Goal: Task Accomplishment & Management: Manage account settings

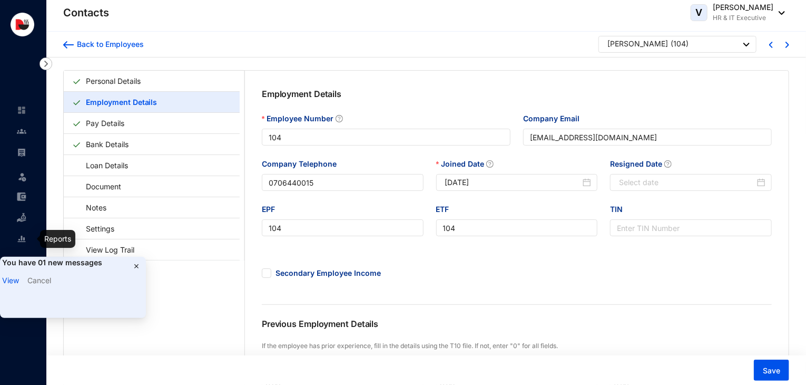
click at [23, 235] on img at bounding box center [21, 238] width 9 height 9
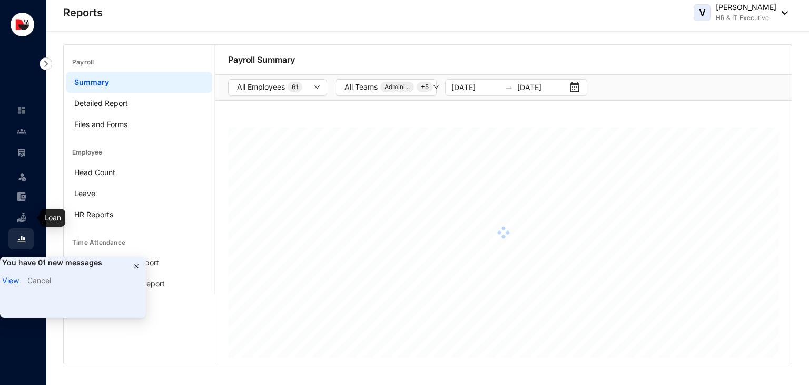
click at [26, 216] on img at bounding box center [21, 217] width 9 height 9
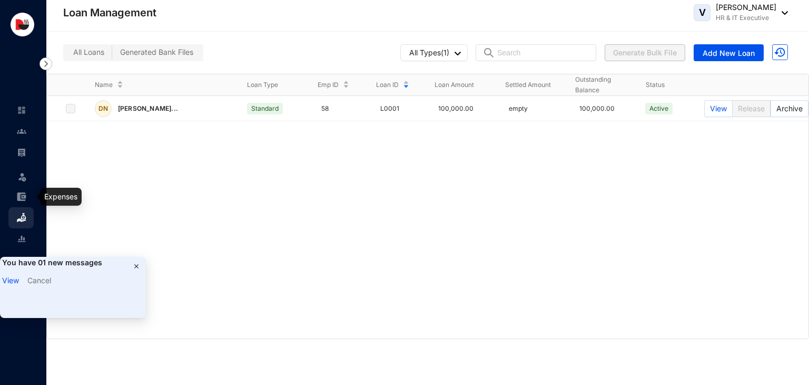
click at [21, 199] on img at bounding box center [21, 196] width 9 height 9
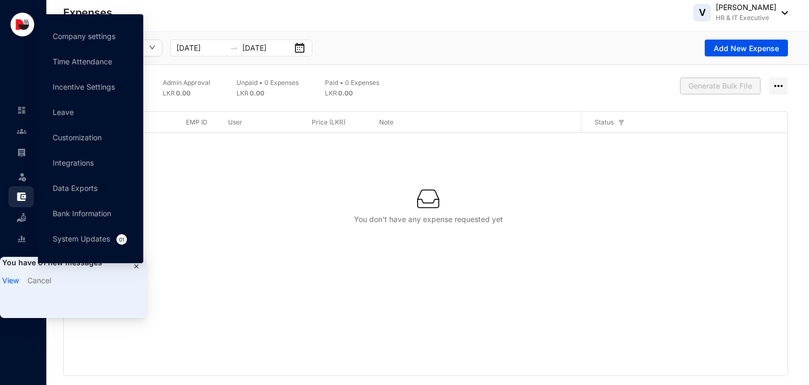
click at [136, 266] on div "Company settings Time Attendance Incentive Settings Leave Customization Integra…" at bounding box center [91, 143] width 114 height 258
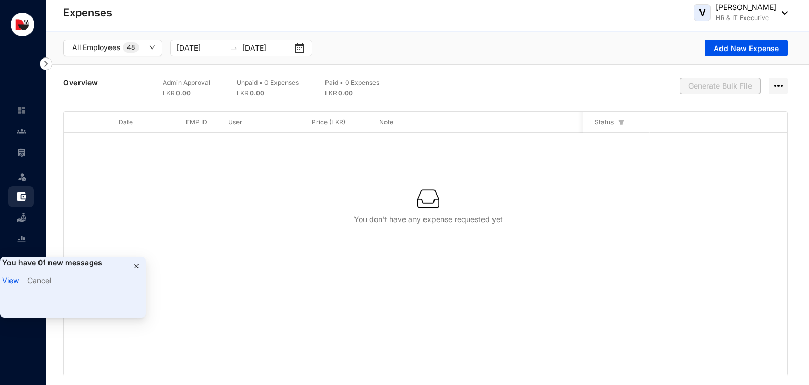
click at [289, 204] on div at bounding box center [429, 199] width 696 height 22
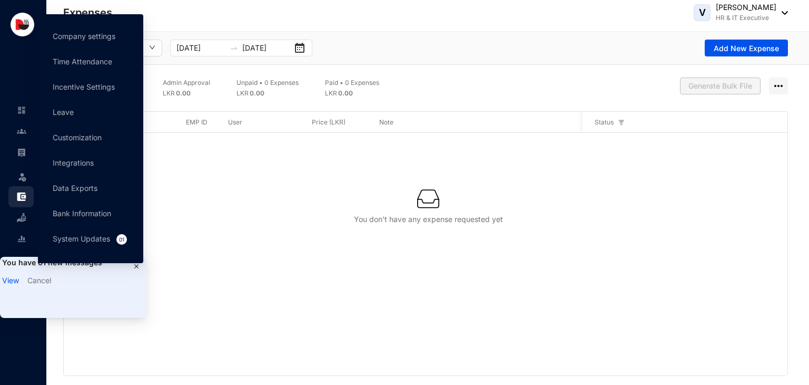
click at [38, 279] on link "Cancel" at bounding box center [39, 280] width 24 height 9
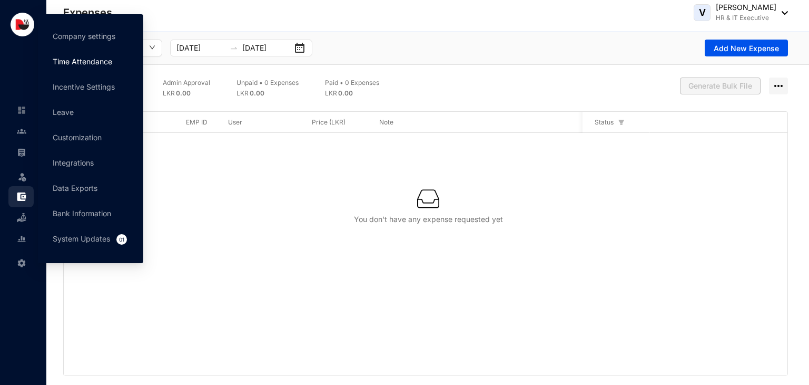
click at [78, 57] on link "Time Attendance" at bounding box center [83, 61] width 60 height 9
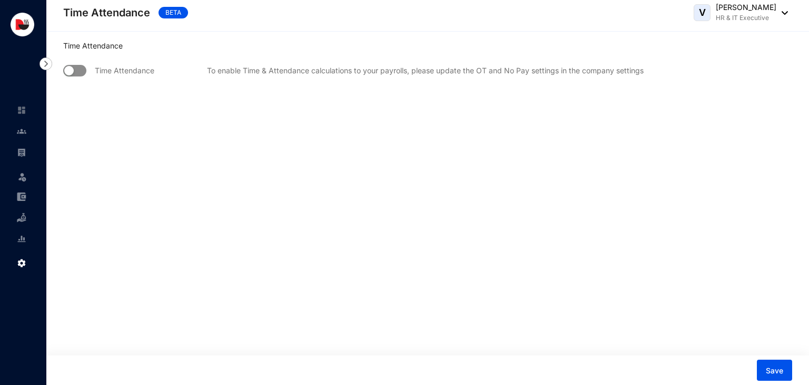
click at [82, 73] on span "button" at bounding box center [74, 71] width 23 height 12
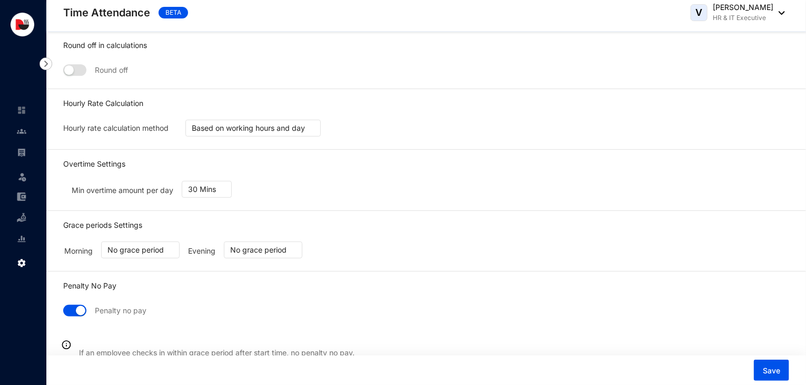
scroll to position [204, 0]
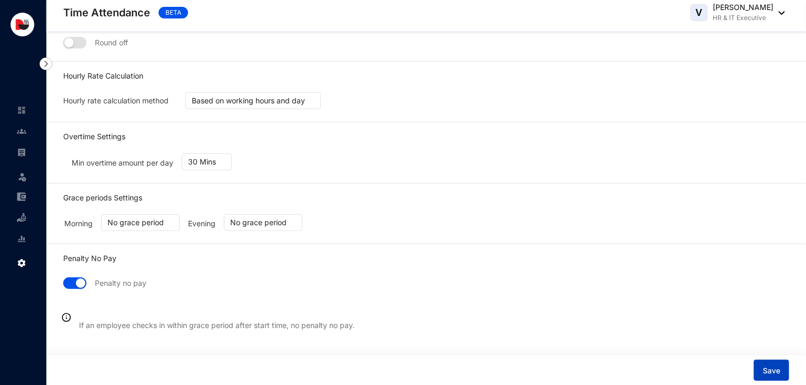
click at [767, 369] on span "Save" at bounding box center [771, 370] width 17 height 11
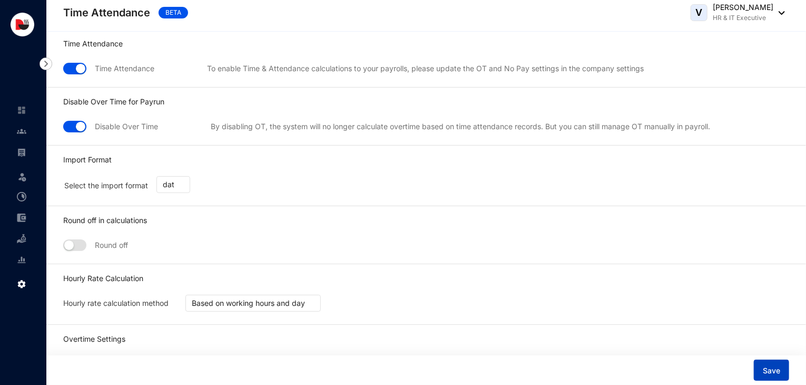
scroll to position [0, 0]
click at [69, 126] on span "button" at bounding box center [74, 129] width 23 height 12
click at [765, 363] on button "Save" at bounding box center [771, 369] width 35 height 21
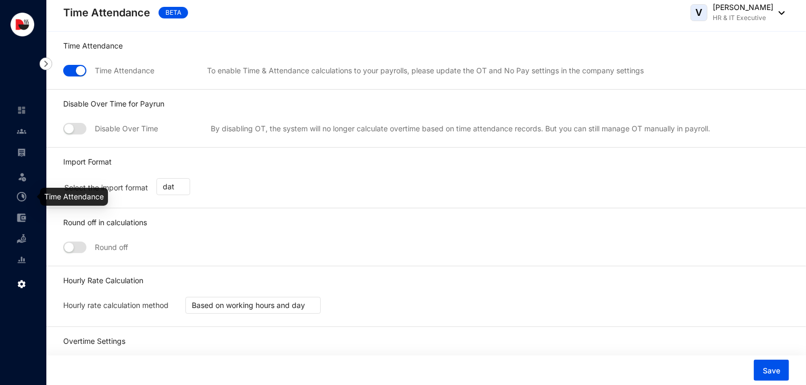
click at [19, 194] on img at bounding box center [21, 196] width 9 height 9
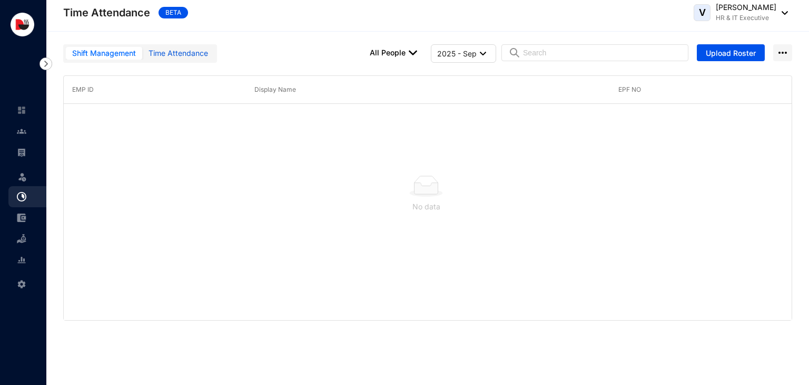
click at [174, 56] on div "Time Attendance" at bounding box center [179, 53] width 60 height 12
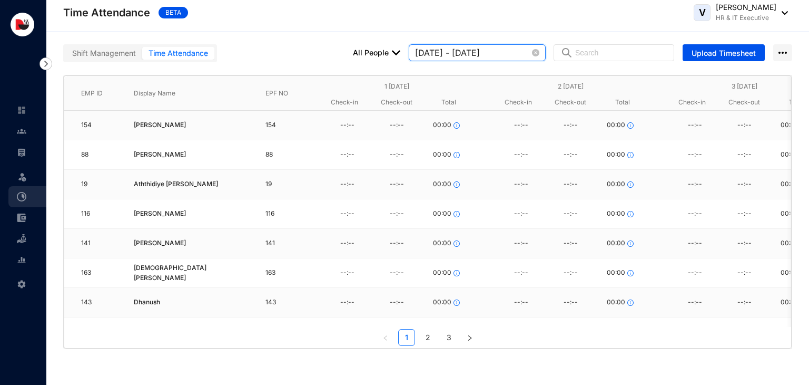
click at [507, 53] on input "2025-09-01 - 2025-09-07" at bounding box center [472, 52] width 115 height 13
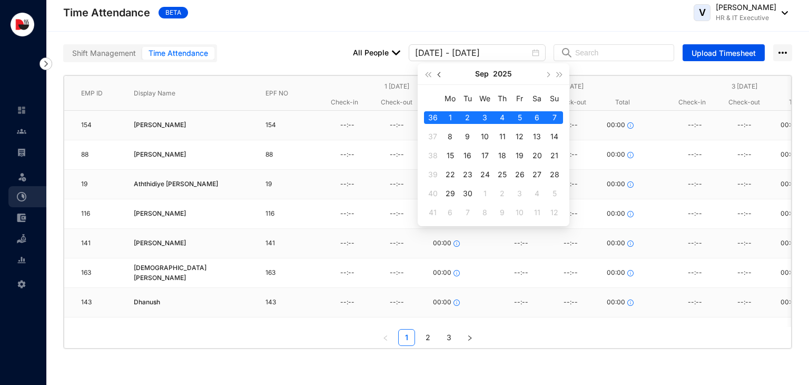
click at [438, 74] on span "button" at bounding box center [439, 74] width 5 height 5
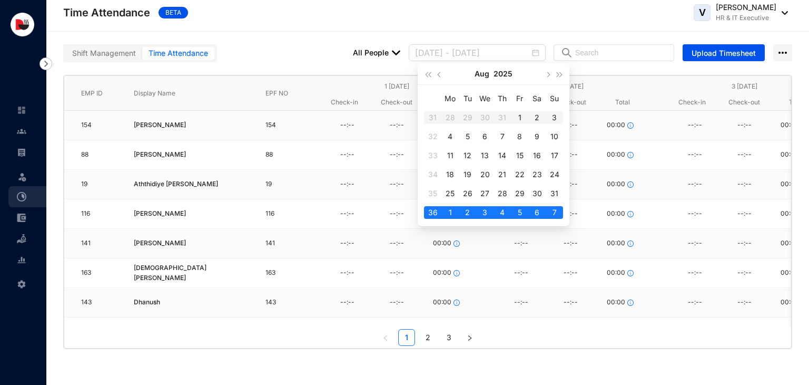
click at [523, 118] on div "1" at bounding box center [520, 117] width 13 height 13
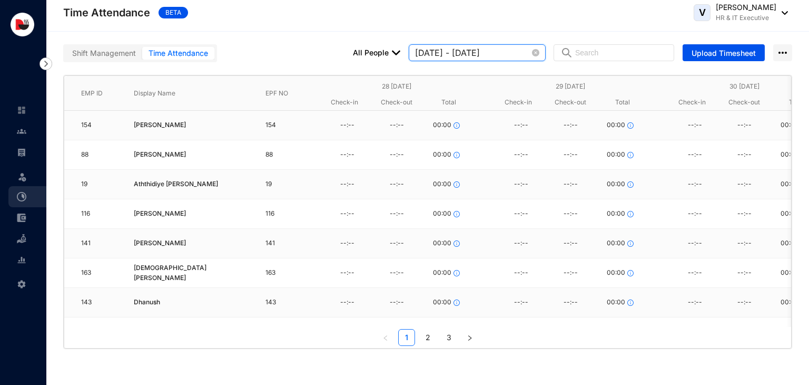
click at [502, 52] on input "2025-07-28 - 2025-08-03" at bounding box center [472, 52] width 115 height 13
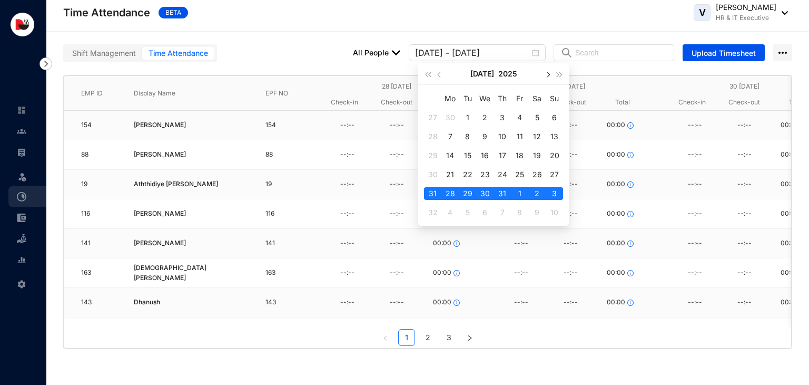
click at [549, 75] on span "button" at bounding box center [547, 74] width 5 height 5
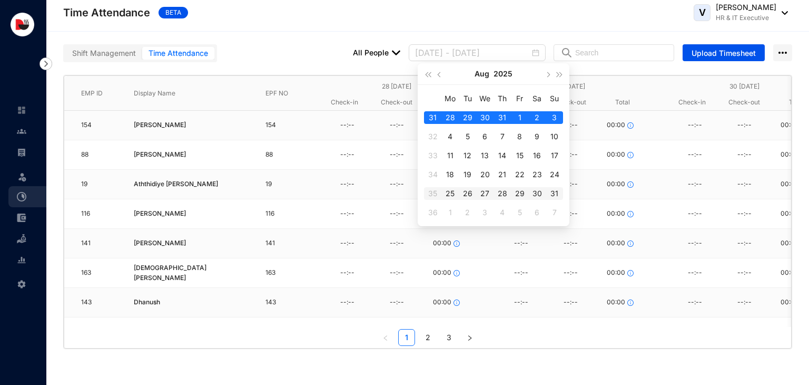
click at [554, 190] on div "31" at bounding box center [555, 193] width 13 height 13
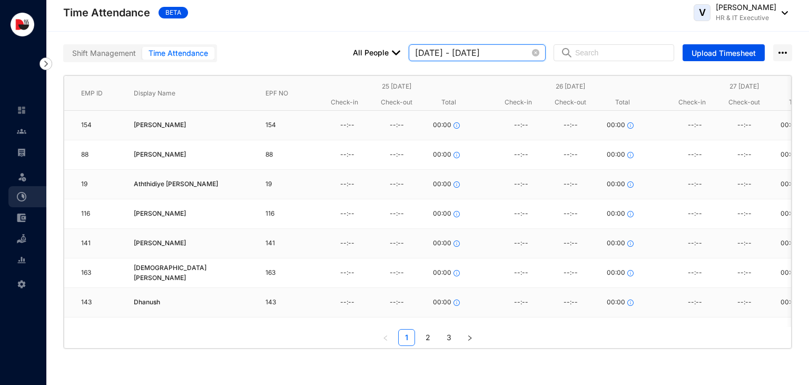
click at [472, 52] on input "2025-08-25 - 2025-08-31" at bounding box center [472, 52] width 115 height 13
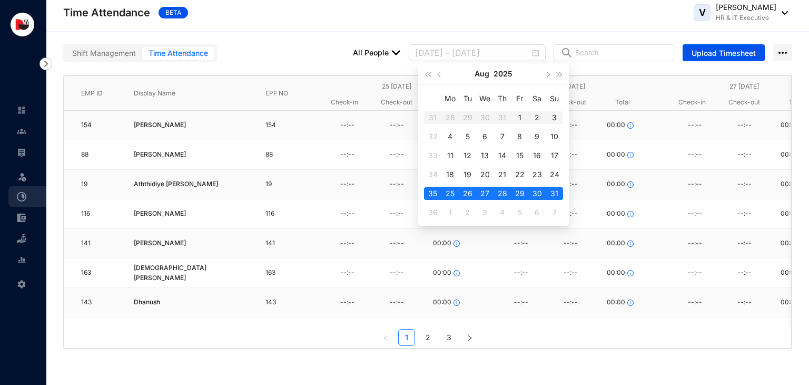
click at [521, 119] on div "1" at bounding box center [520, 117] width 13 height 13
type input "2025-07-28 - 2025-08-03"
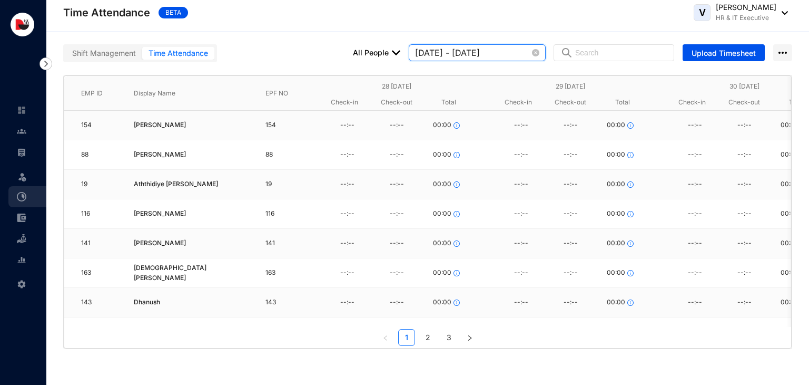
click at [467, 55] on input "2025-07-28 - 2025-08-03" at bounding box center [472, 52] width 115 height 13
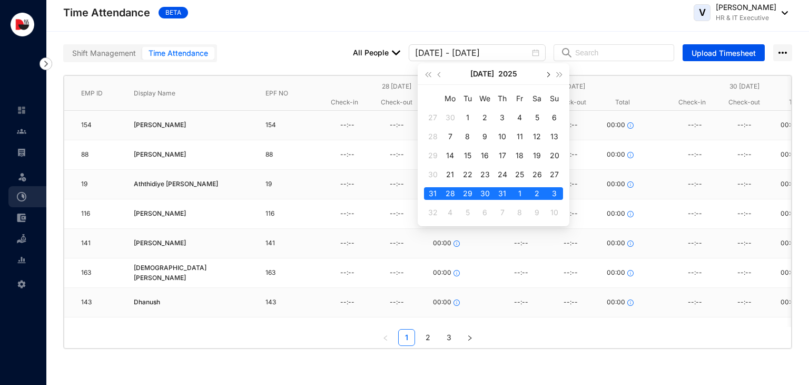
click at [547, 73] on span "button" at bounding box center [547, 74] width 5 height 5
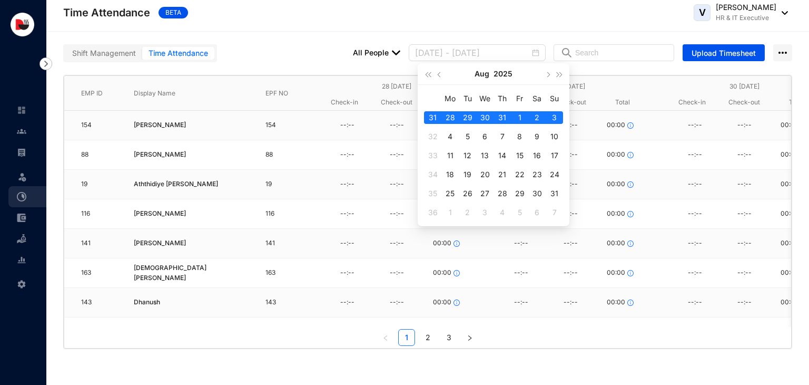
click at [518, 115] on div "1" at bounding box center [520, 117] width 13 height 13
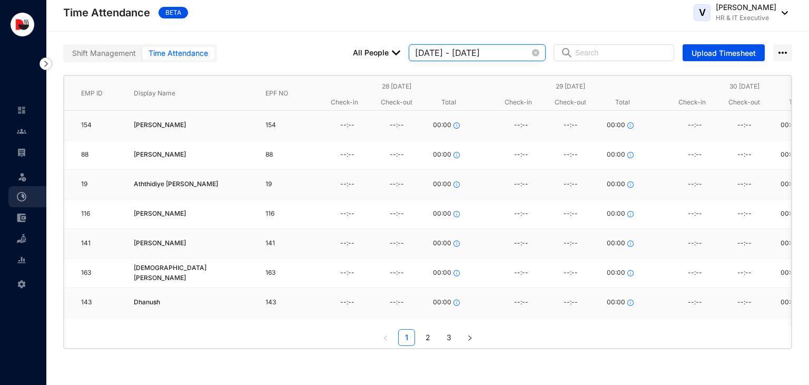
click at [467, 53] on input "2025-07-28 - 2025-08-03" at bounding box center [472, 52] width 115 height 13
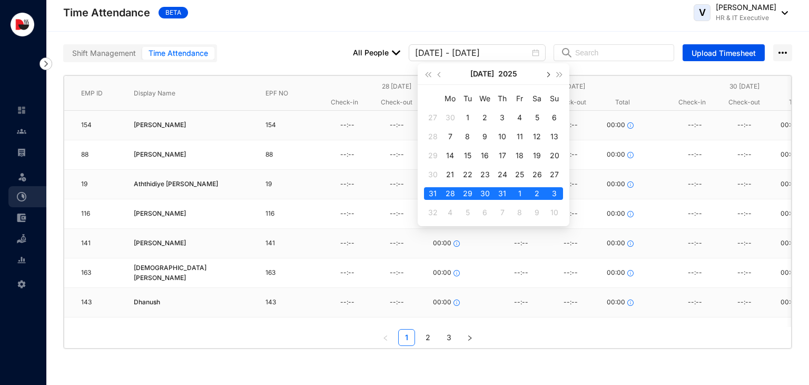
click at [546, 74] on span "button" at bounding box center [547, 74] width 5 height 5
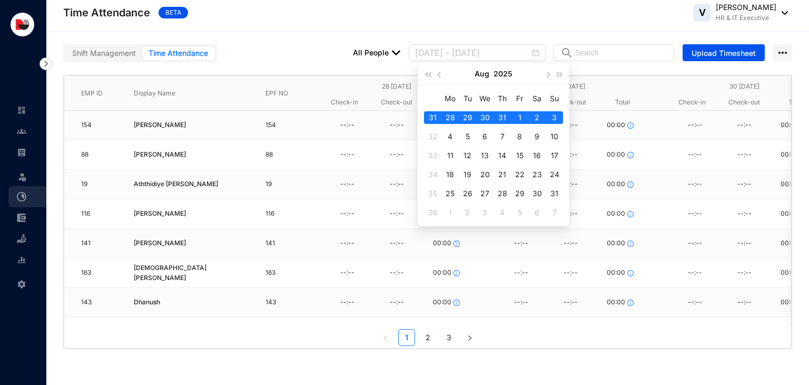
click at [516, 116] on div "1" at bounding box center [520, 117] width 13 height 13
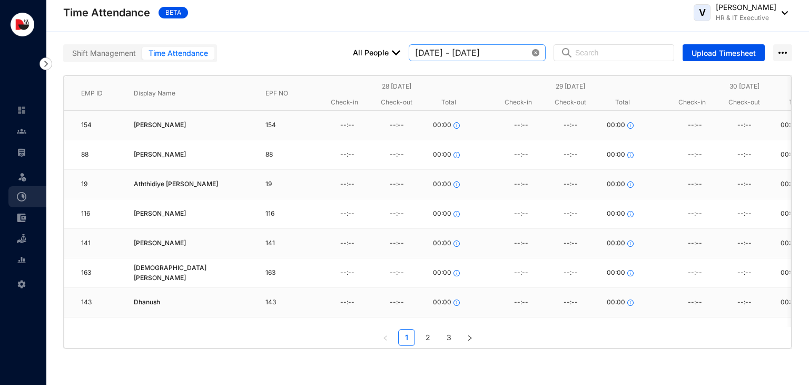
click at [540, 54] on icon "close-circle" at bounding box center [535, 52] width 7 height 7
click at [466, 49] on input at bounding box center [472, 52] width 115 height 13
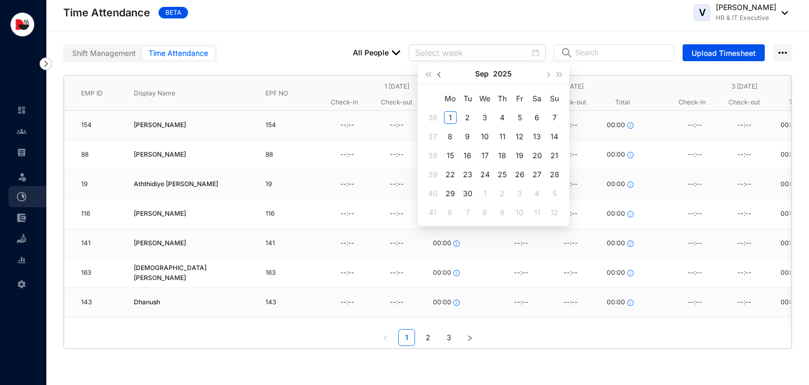
click at [441, 73] on span "button" at bounding box center [439, 74] width 5 height 5
click at [519, 114] on div "1" at bounding box center [520, 117] width 13 height 13
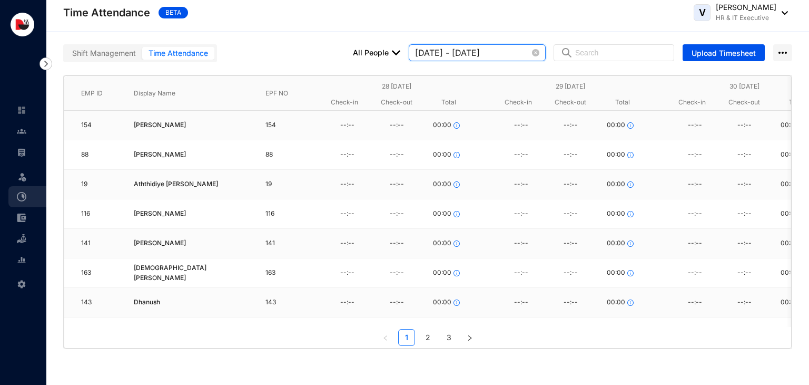
click at [499, 57] on input "2025-07-28 - 2025-08-03" at bounding box center [472, 52] width 115 height 13
click at [589, 64] on div "EMP ID Display Name EPF NO 28 Monday Check-in Check-out Total 29 Tuesday Check-…" at bounding box center [427, 211] width 763 height 299
click at [523, 51] on input "2025-07-28 - 2025-08-03" at bounding box center [472, 52] width 115 height 13
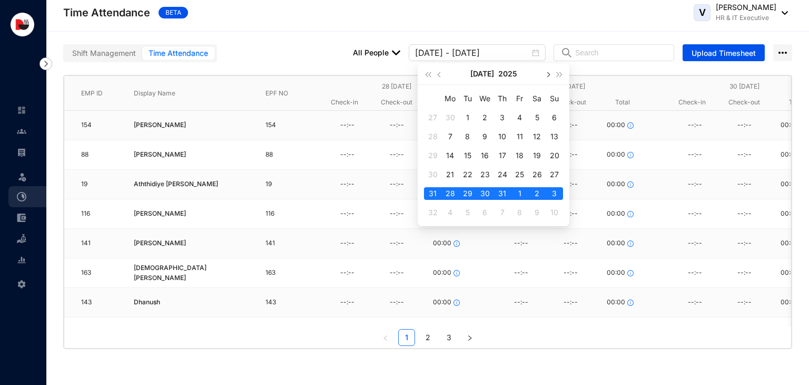
click at [548, 76] on span "button" at bounding box center [547, 74] width 5 height 5
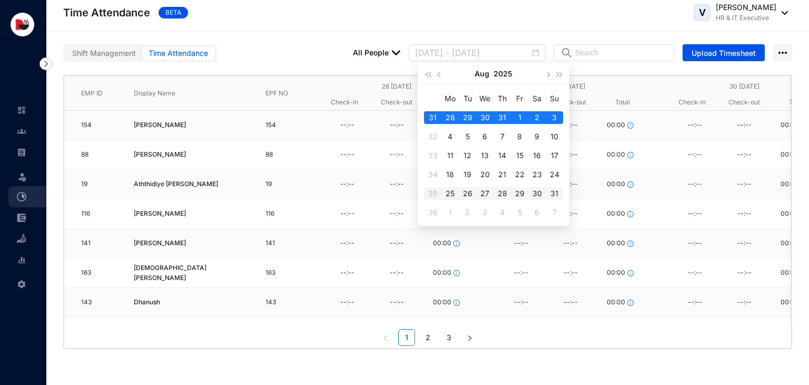
click at [555, 191] on div "31" at bounding box center [555, 193] width 13 height 13
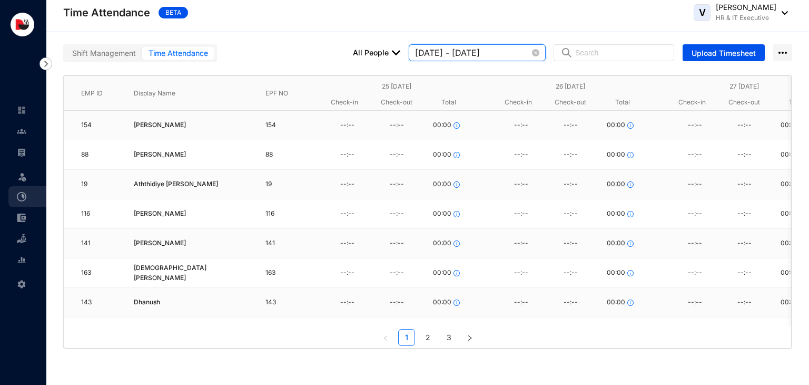
click at [468, 51] on input "2025-08-25 - 2025-08-31" at bounding box center [472, 52] width 115 height 13
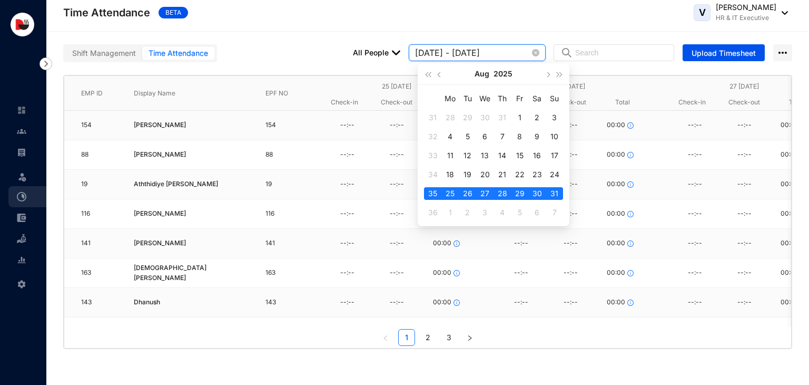
click at [471, 54] on input "2025-08-25 - 2025-08-31" at bounding box center [472, 52] width 115 height 13
click at [474, 54] on input "2025-08-25 - 2025-08-31" at bounding box center [472, 52] width 115 height 13
click at [474, 53] on input "2025-08-25 - 2025-08-31" at bounding box center [472, 52] width 115 height 13
click at [521, 116] on div "1" at bounding box center [520, 117] width 13 height 13
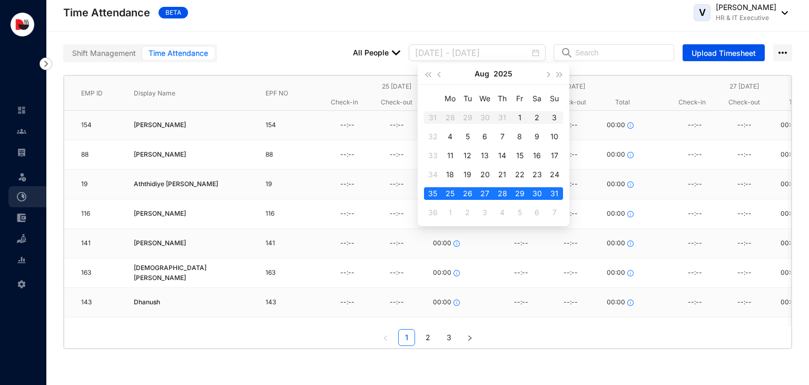
type input "2025-07-28 - 2025-08-03"
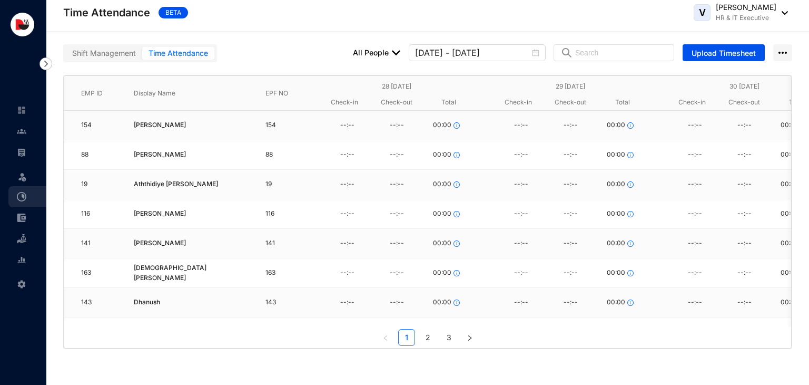
click at [474, 73] on div "EMP ID Display Name EPF NO 28 Monday Check-in Check-out Total 29 Tuesday Check-…" at bounding box center [427, 211] width 763 height 299
click at [540, 54] on icon "close-circle" at bounding box center [535, 52] width 7 height 7
click at [505, 57] on input at bounding box center [472, 52] width 115 height 13
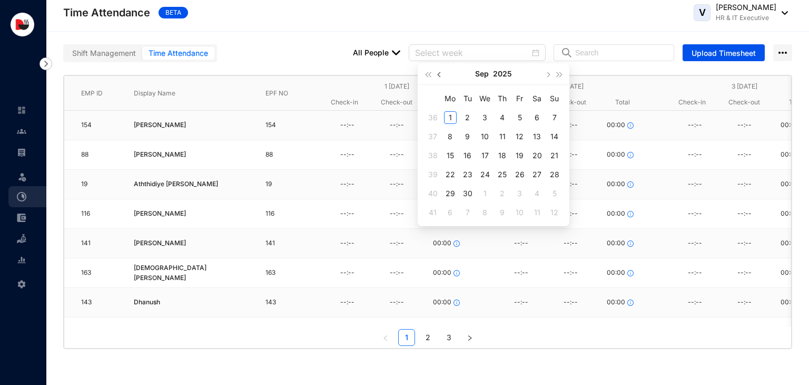
click at [438, 75] on span "button" at bounding box center [439, 74] width 5 height 5
click at [520, 121] on div "1" at bounding box center [520, 117] width 13 height 13
type input "2025-07-28 - 2025-08-03"
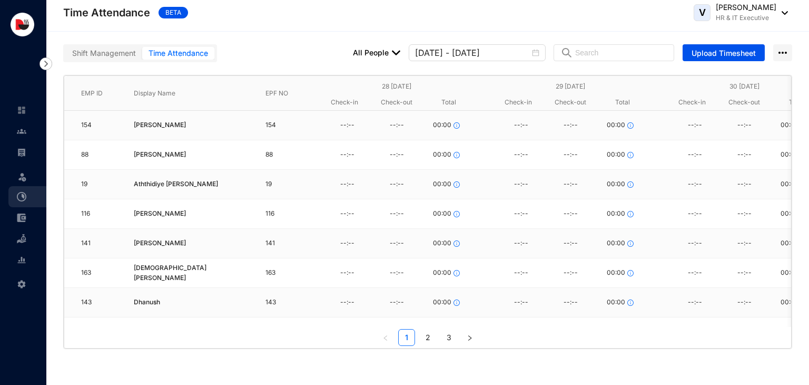
click at [401, 51] on img at bounding box center [396, 52] width 8 height 8
click at [731, 53] on span "Upload Timesheet" at bounding box center [724, 53] width 64 height 11
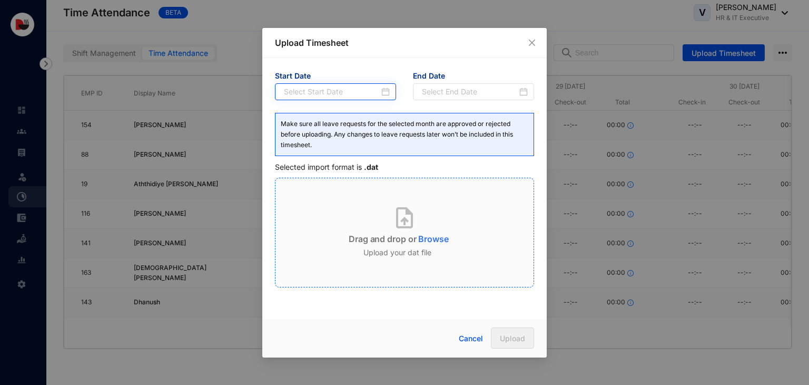
click at [388, 94] on div at bounding box center [337, 92] width 106 height 12
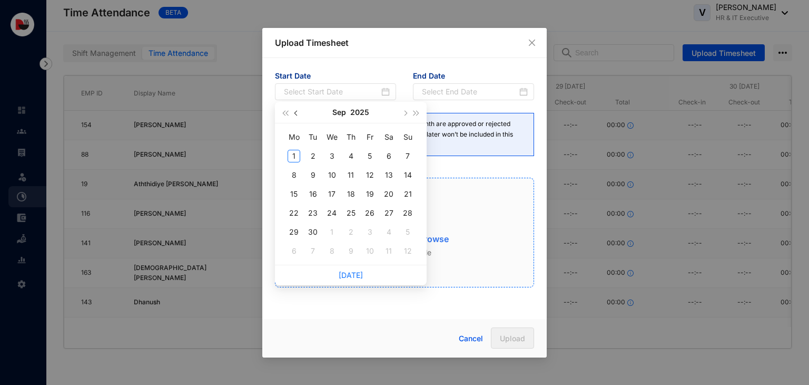
click at [295, 115] on button "button" at bounding box center [297, 112] width 12 height 21
type input "01-08-2025"
click at [371, 158] on div "1" at bounding box center [370, 156] width 13 height 13
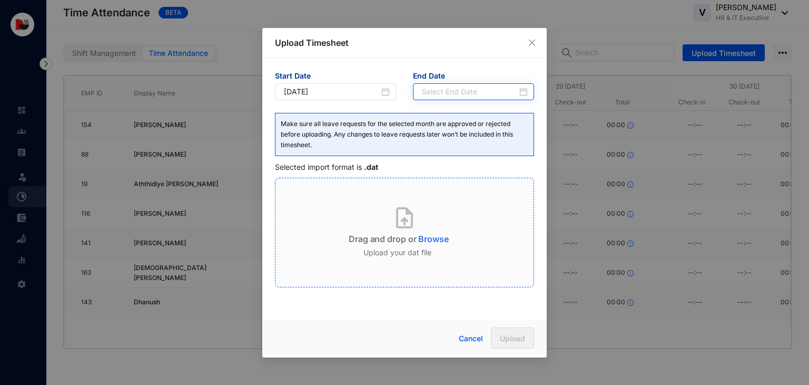
click at [523, 91] on div at bounding box center [475, 92] width 106 height 12
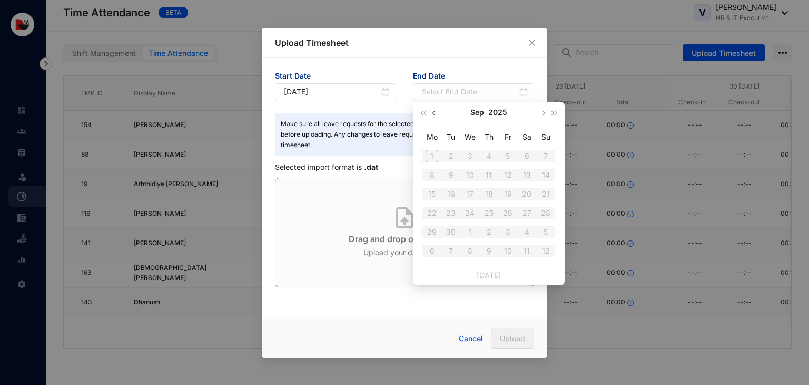
click at [438, 114] on button "button" at bounding box center [435, 112] width 12 height 21
type input "31-08-2025"
click at [545, 231] on div "31" at bounding box center [546, 232] width 13 height 13
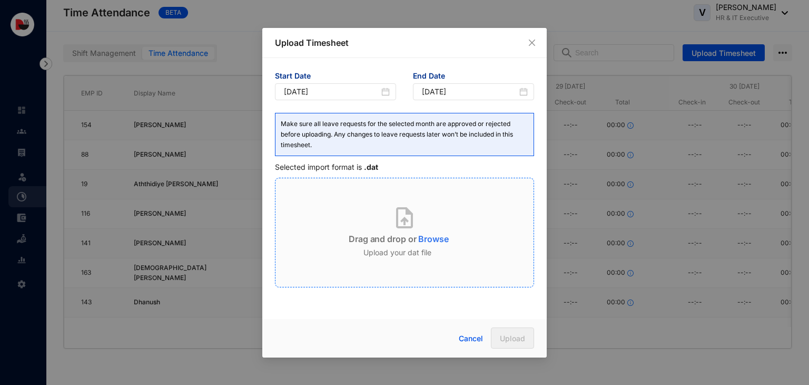
click at [426, 237] on p "Browse" at bounding box center [433, 236] width 30 height 17
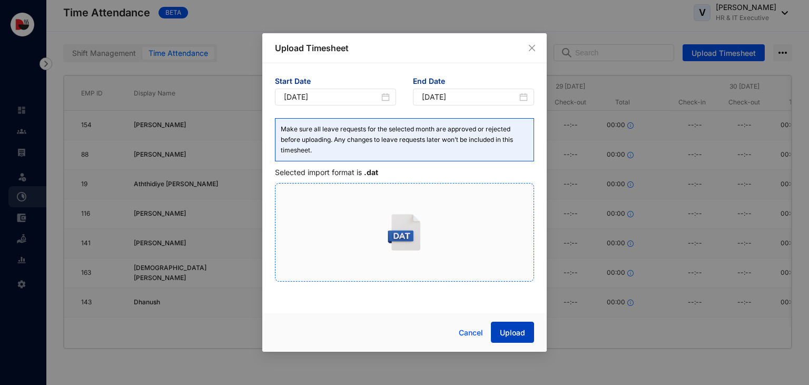
click at [506, 329] on span "Upload" at bounding box center [512, 332] width 25 height 11
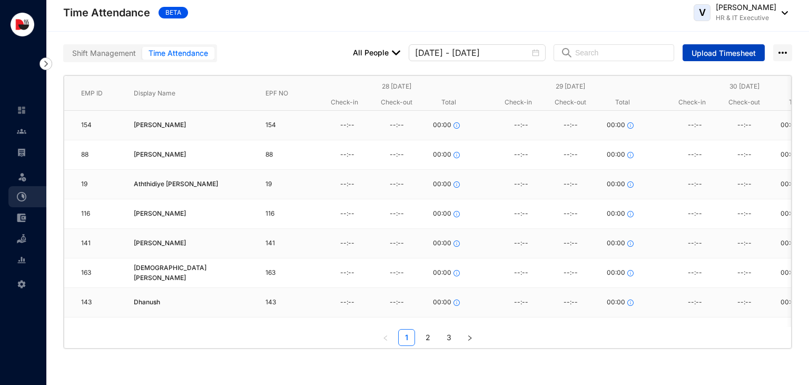
click at [713, 59] on button "Upload Timesheet" at bounding box center [724, 52] width 82 height 17
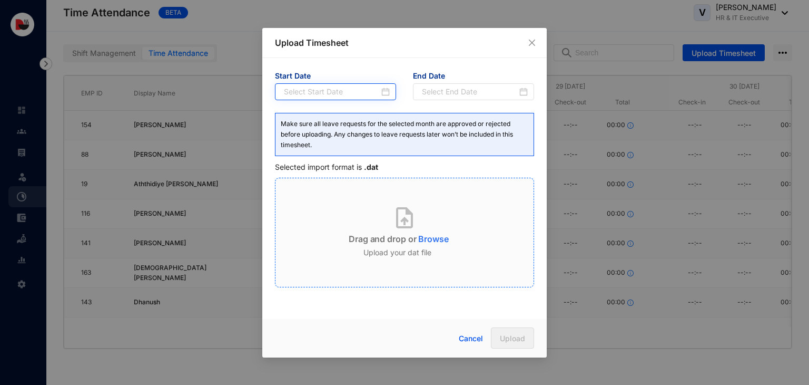
click at [386, 92] on div at bounding box center [337, 92] width 106 height 12
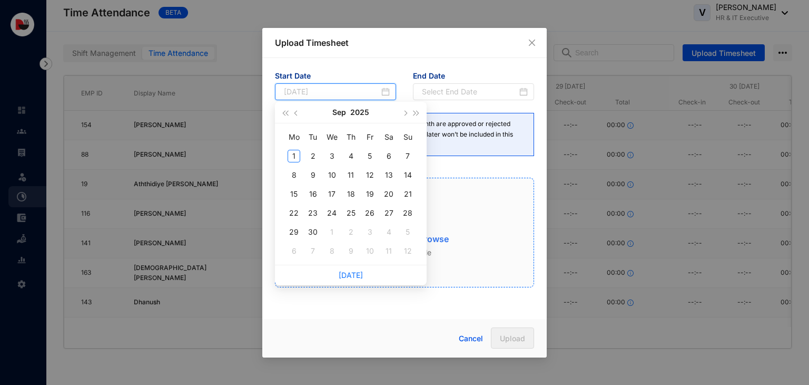
type input "03-09-2025"
click at [297, 114] on span "button" at bounding box center [297, 112] width 5 height 5
click at [373, 158] on div "1" at bounding box center [370, 156] width 13 height 13
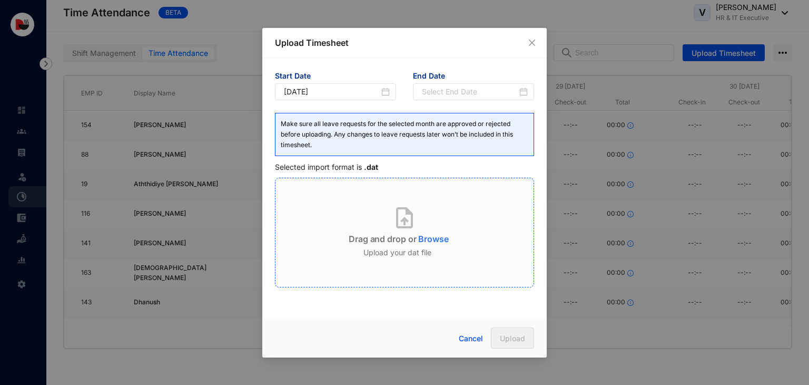
type input "01-08-2025"
click at [524, 93] on div at bounding box center [475, 92] width 106 height 12
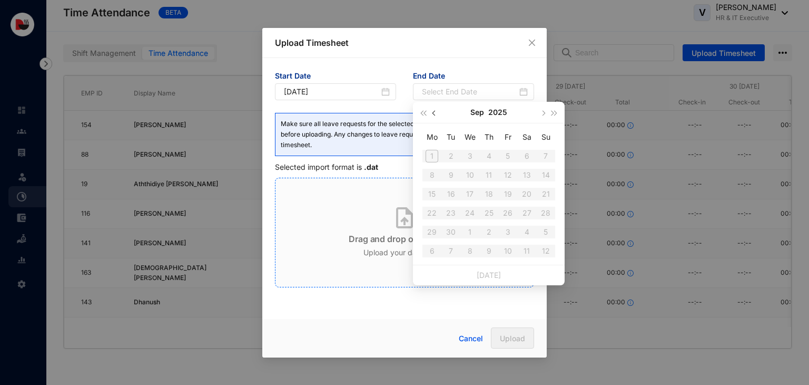
click at [436, 112] on span "button" at bounding box center [435, 112] width 5 height 5
type input "31-08-2025"
click at [547, 233] on div "31" at bounding box center [546, 232] width 13 height 13
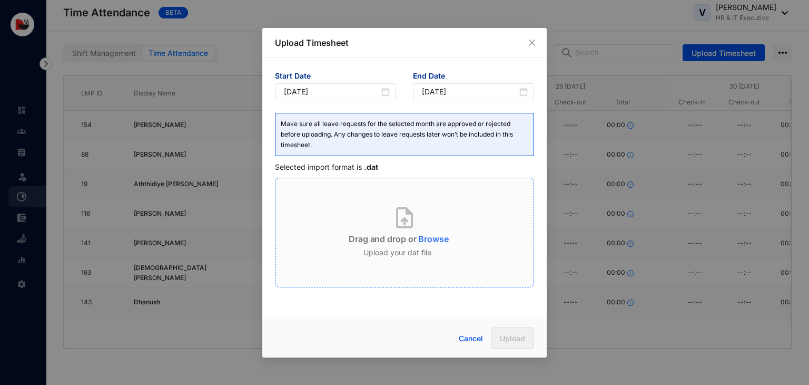
click at [418, 241] on p "Browse" at bounding box center [433, 236] width 30 height 17
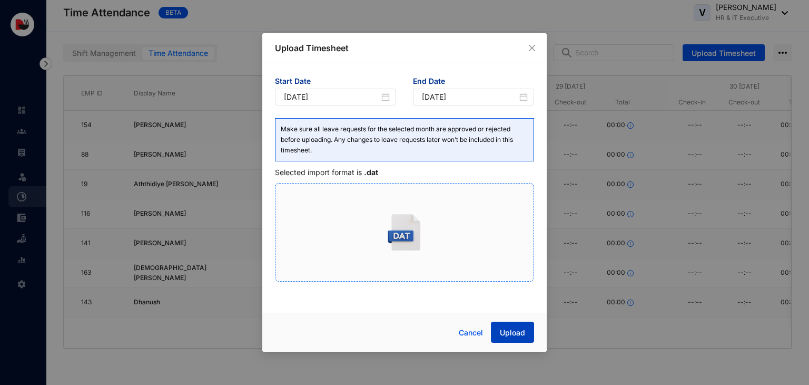
click at [515, 330] on span "Upload" at bounding box center [512, 332] width 25 height 11
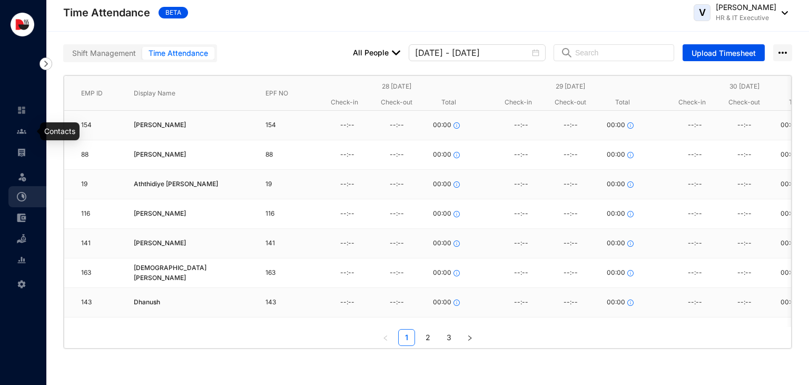
click at [23, 132] on img at bounding box center [21, 130] width 9 height 9
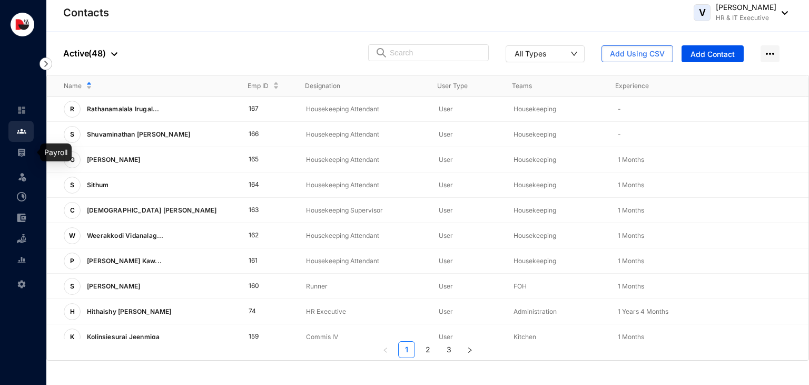
click at [24, 158] on link at bounding box center [30, 152] width 26 height 11
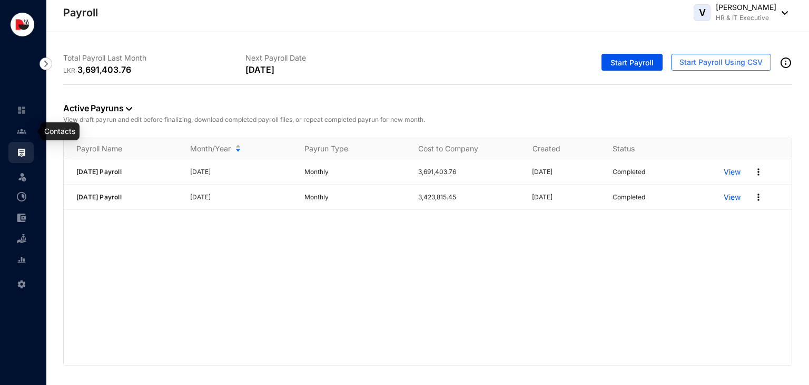
click at [17, 136] on link at bounding box center [30, 131] width 26 height 11
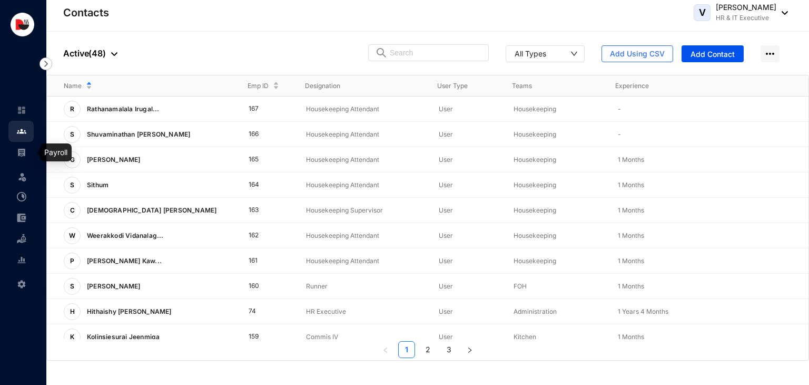
click at [25, 157] on link at bounding box center [30, 152] width 26 height 11
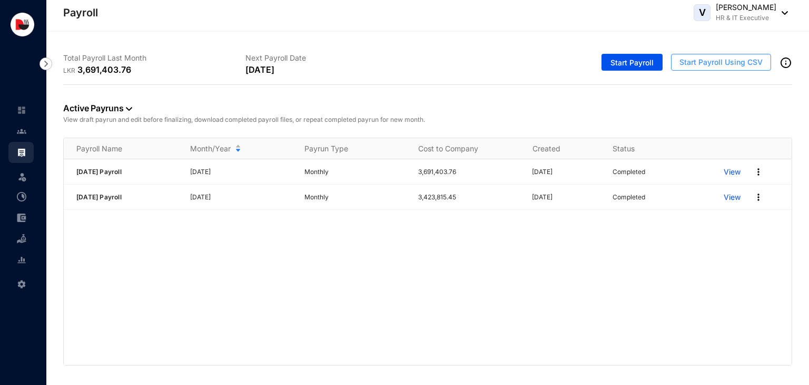
click at [689, 62] on span "Start Payroll Using CSV" at bounding box center [721, 62] width 83 height 11
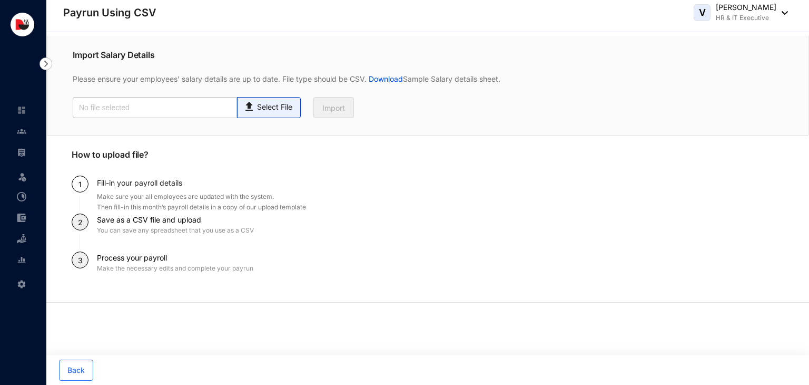
click at [272, 110] on p "Select File" at bounding box center [274, 107] width 35 height 11
click at [0, 0] on input "Select File" at bounding box center [0, 0] width 0 height 0
type input "2025 August Payroll Humanised Excel.csv"
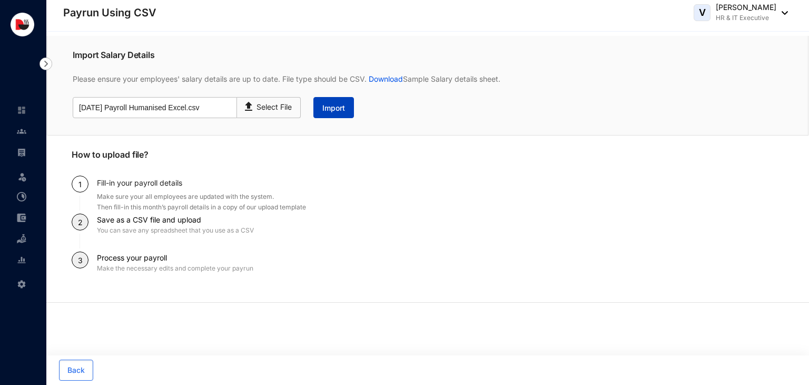
click at [334, 114] on button "Import" at bounding box center [334, 107] width 41 height 21
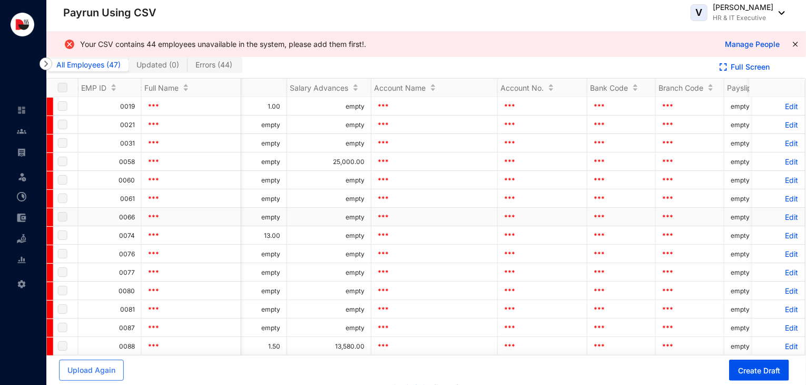
scroll to position [0, 583]
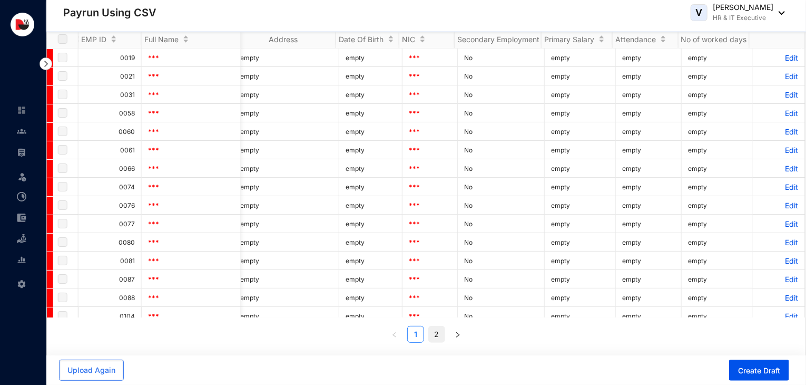
click at [435, 335] on link "2" at bounding box center [437, 334] width 16 height 16
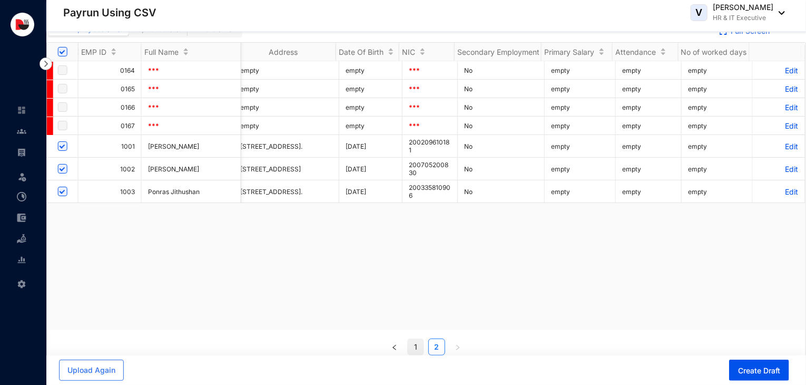
click at [412, 350] on link "1" at bounding box center [416, 347] width 16 height 16
checkbox input "false"
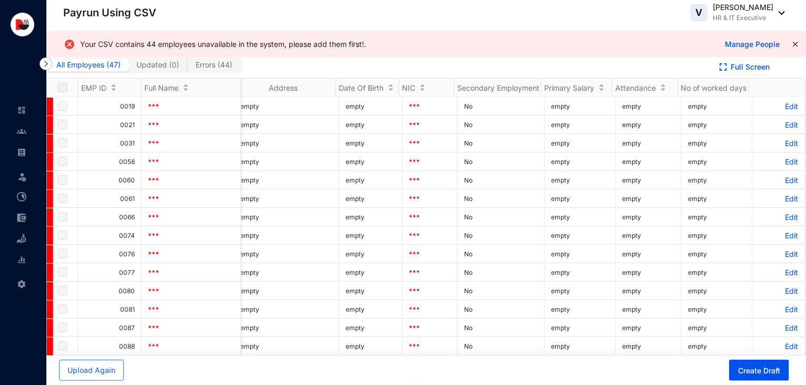
scroll to position [0, 0]
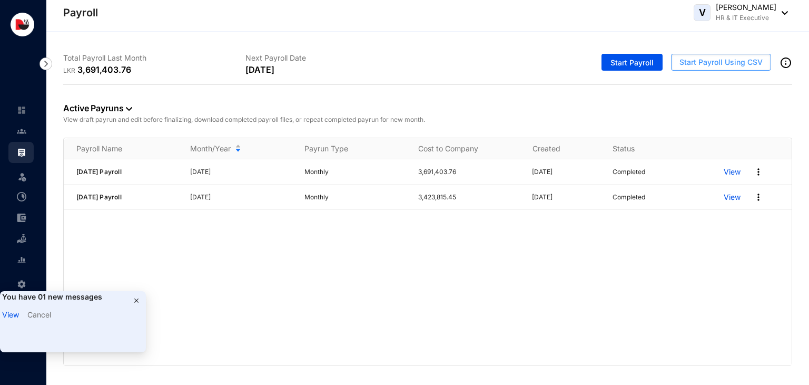
click at [721, 61] on span "Start Payroll Using CSV" at bounding box center [721, 62] width 83 height 11
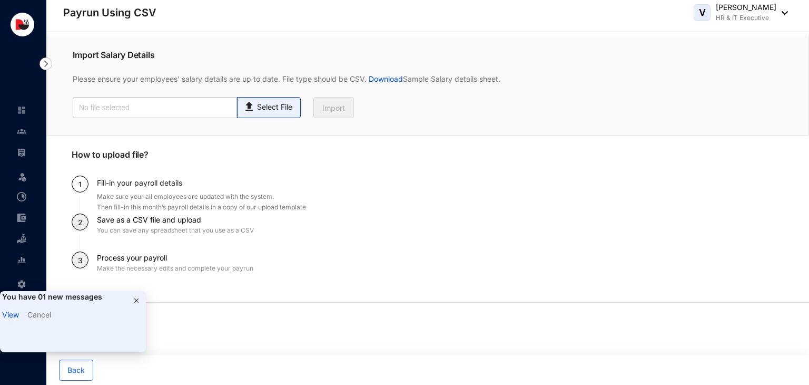
click at [281, 110] on p "Select File" at bounding box center [274, 107] width 35 height 11
click at [0, 0] on input "Select File" at bounding box center [0, 0] width 0 height 0
type input "[DATE] Payroll Humanised CSV.csv"
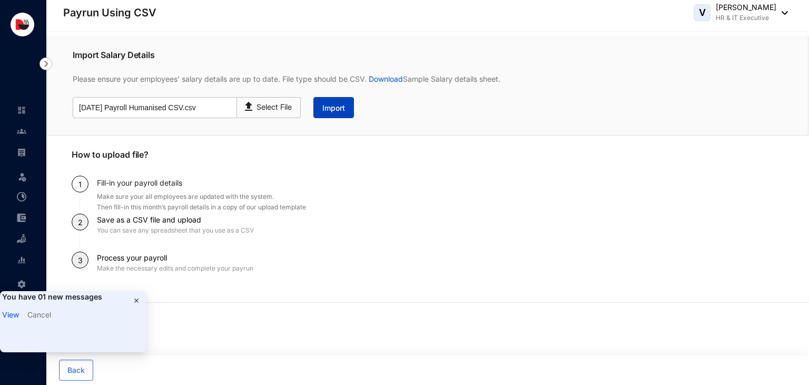
click at [334, 105] on span "Import" at bounding box center [334, 108] width 23 height 11
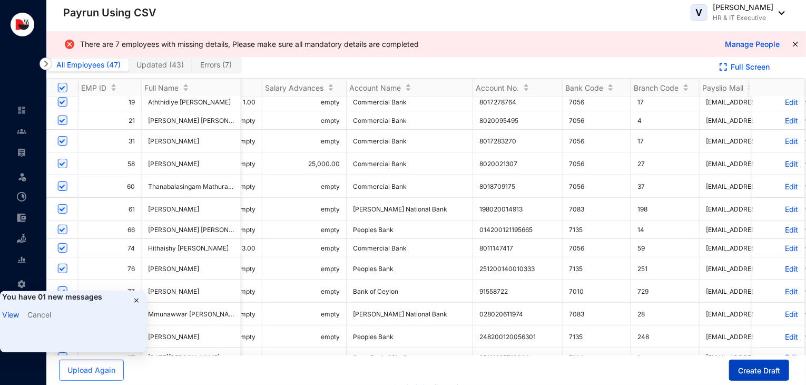
click at [769, 370] on span "Create Draft" at bounding box center [759, 370] width 42 height 11
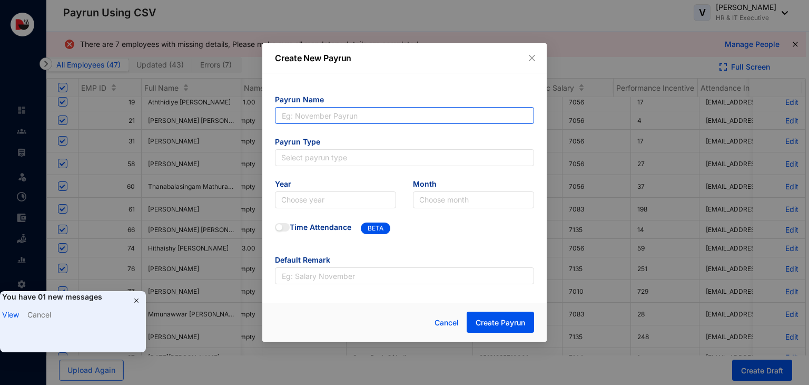
click at [382, 116] on input "text" at bounding box center [404, 115] width 259 height 17
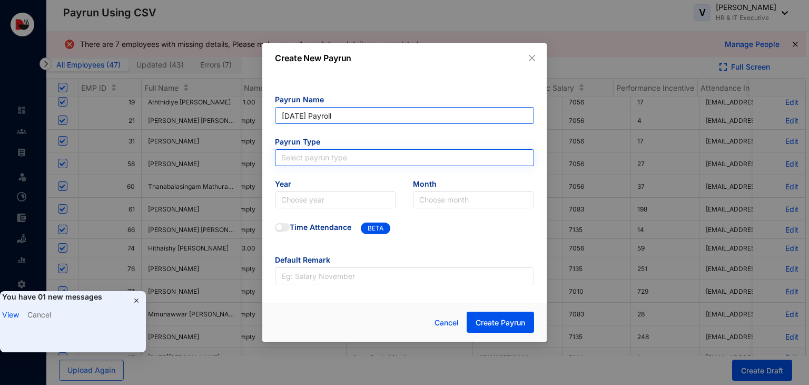
type input "[DATE] Payroll"
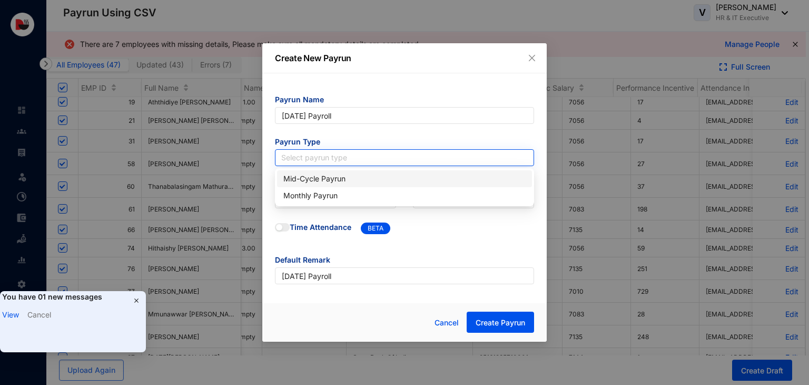
click at [346, 161] on input "search" at bounding box center [404, 158] width 247 height 16
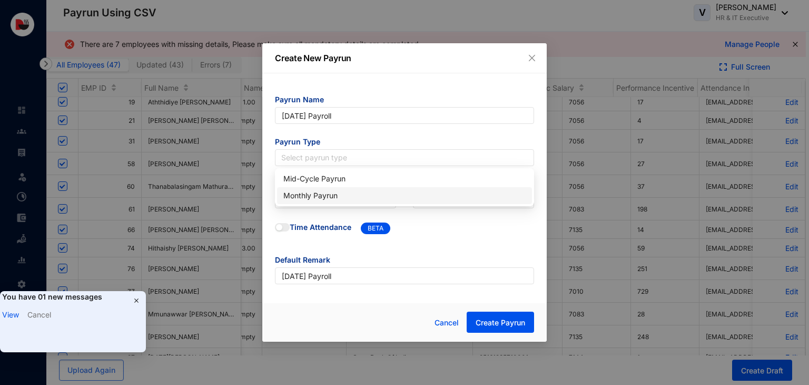
click at [334, 195] on div "Monthly Payrun" at bounding box center [405, 196] width 242 height 12
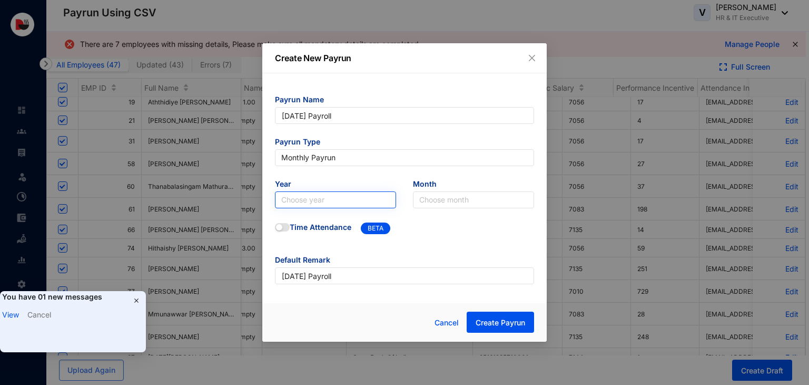
click at [330, 199] on input "search" at bounding box center [335, 200] width 109 height 16
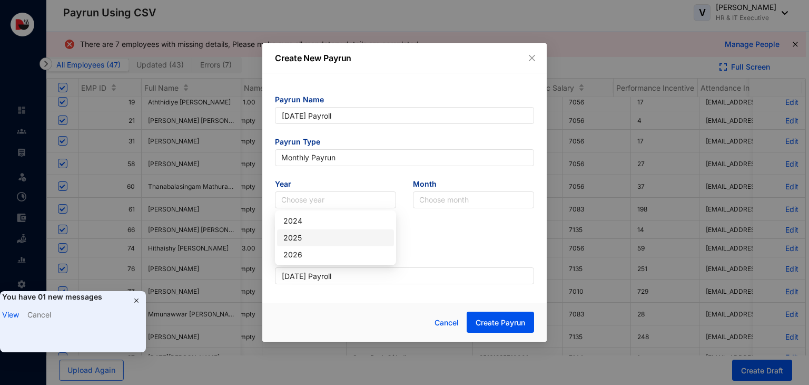
click at [307, 235] on div "2025" at bounding box center [336, 238] width 104 height 12
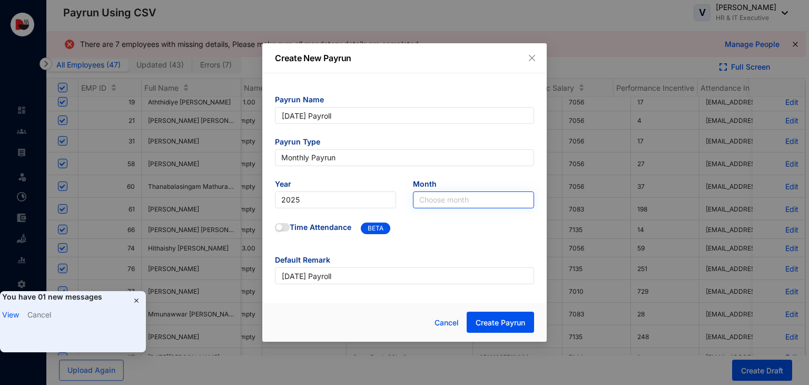
click at [453, 194] on input "search" at bounding box center [473, 200] width 109 height 16
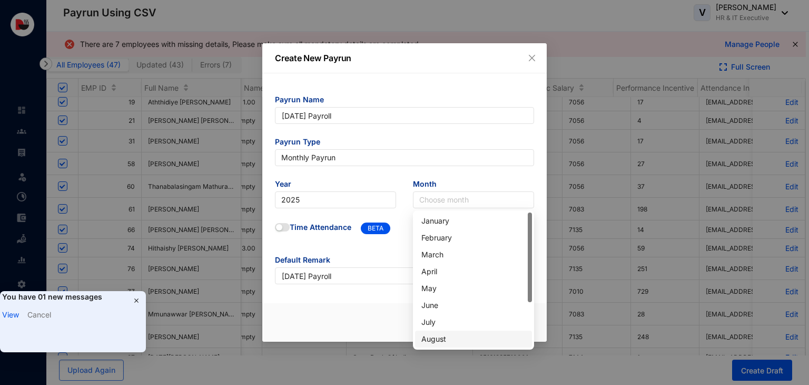
click at [443, 336] on div "August" at bounding box center [474, 339] width 104 height 12
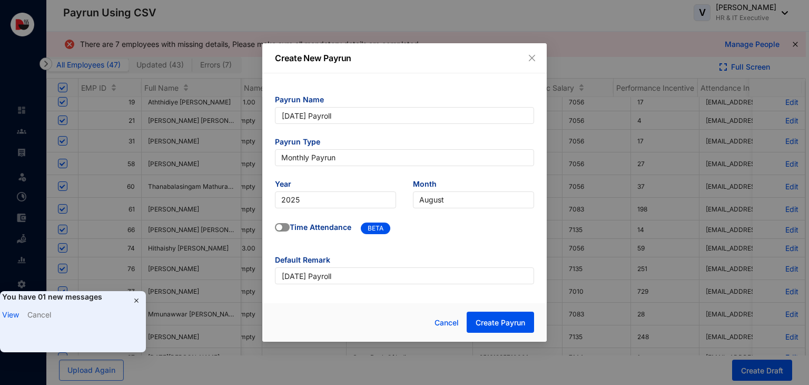
click at [287, 229] on span "button" at bounding box center [282, 227] width 15 height 8
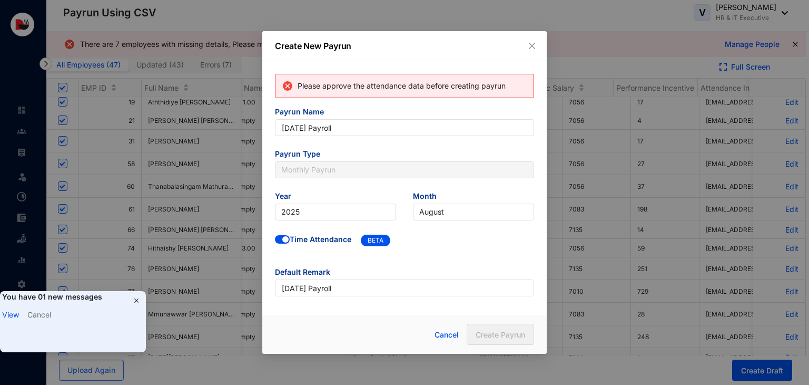
click at [282, 236] on button "button" at bounding box center [282, 239] width 15 height 8
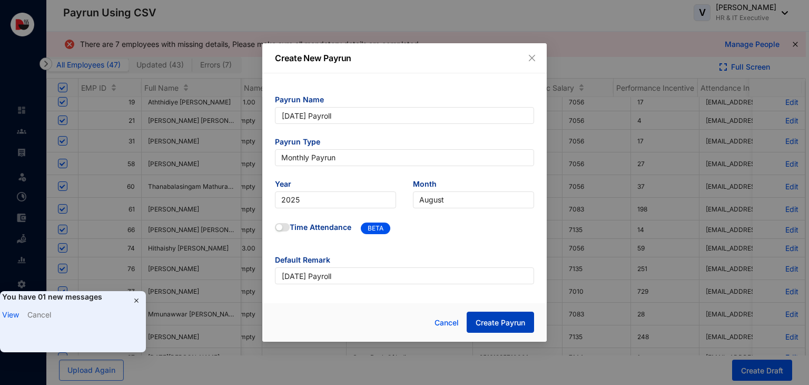
click at [498, 316] on button "Create Payrun" at bounding box center [500, 321] width 67 height 21
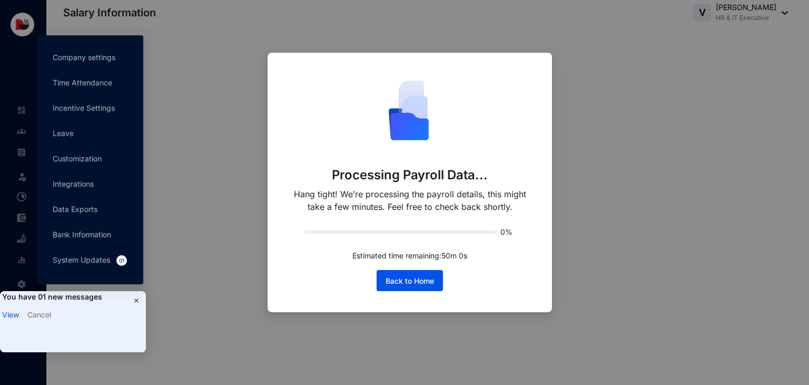
click at [137, 298] on img at bounding box center [136, 300] width 8 height 8
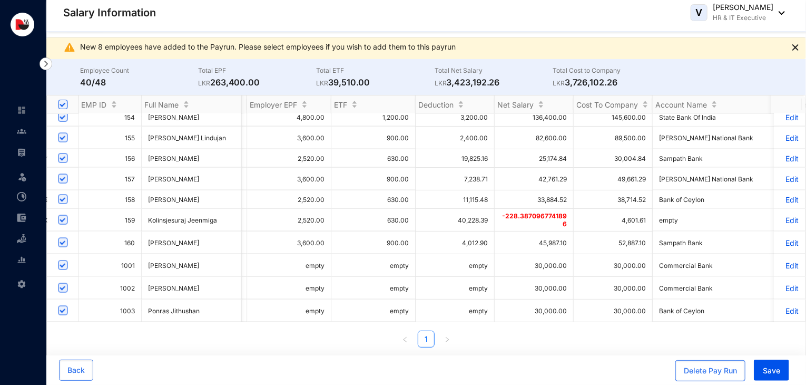
scroll to position [0, 10]
click at [19, 133] on img at bounding box center [21, 130] width 9 height 9
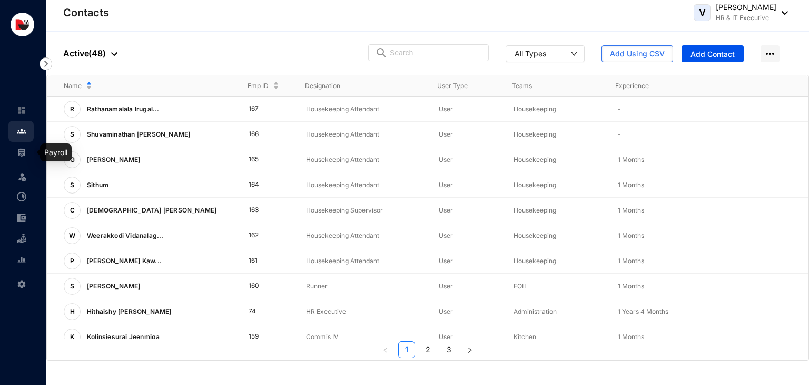
click at [25, 153] on img at bounding box center [21, 152] width 9 height 9
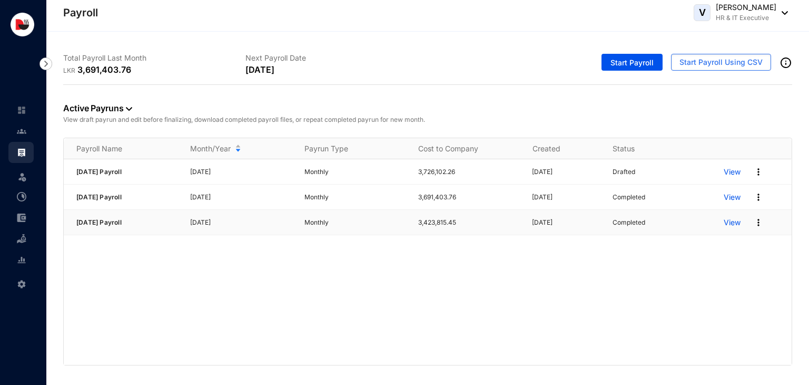
click at [330, 223] on p "Monthly" at bounding box center [355, 222] width 101 height 11
click at [728, 224] on p "View" at bounding box center [732, 222] width 17 height 11
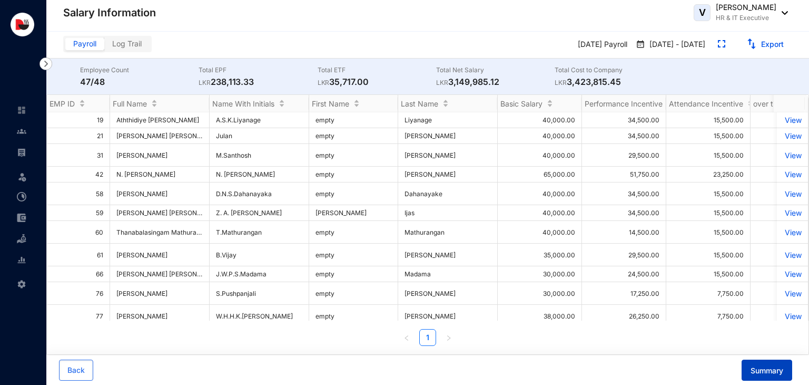
click at [773, 370] on span "Summary" at bounding box center [767, 370] width 33 height 11
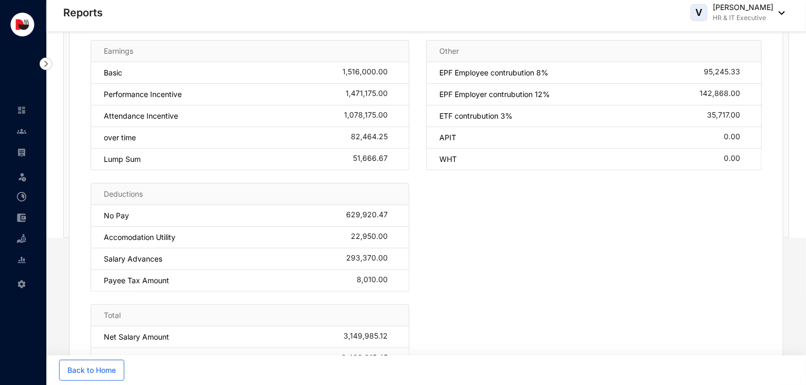
scroll to position [93, 0]
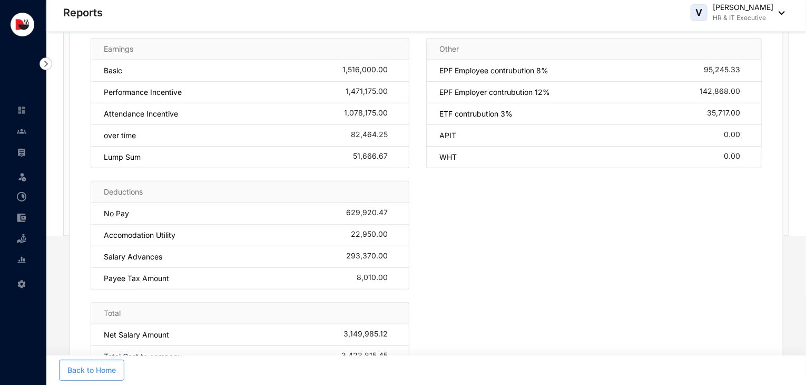
click at [85, 367] on span "Back to Home" at bounding box center [91, 370] width 48 height 11
